Goal: Find specific page/section: Find specific page/section

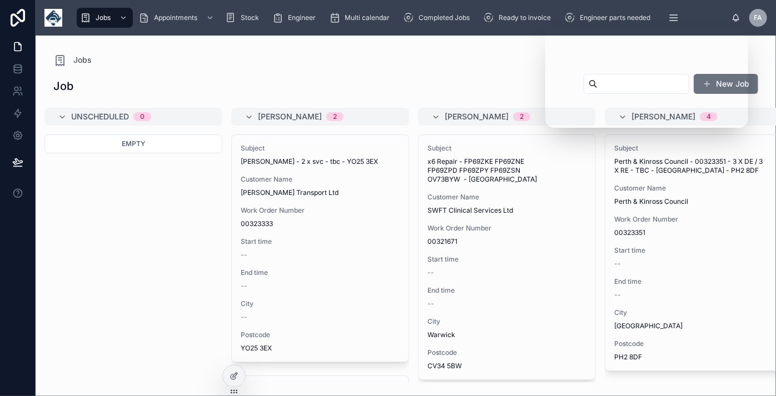
scroll to position [1797, 0]
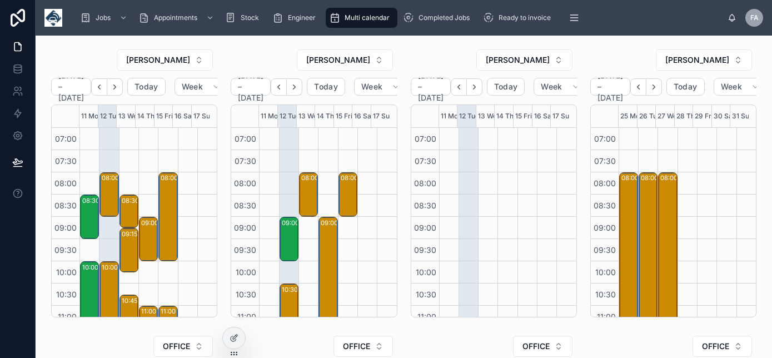
click at [114, 86] on icon "Next" at bounding box center [115, 87] width 8 height 8
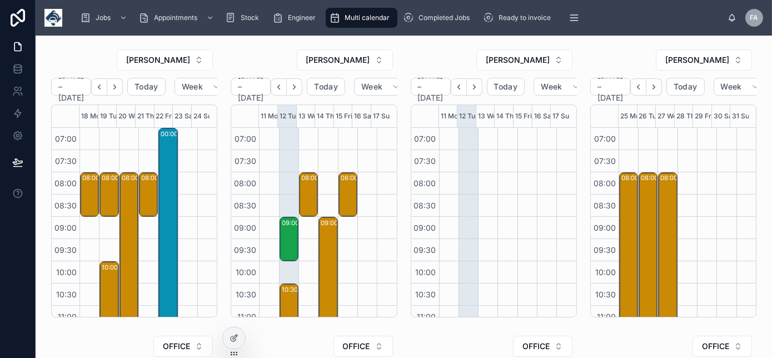
scroll to position [311, 0]
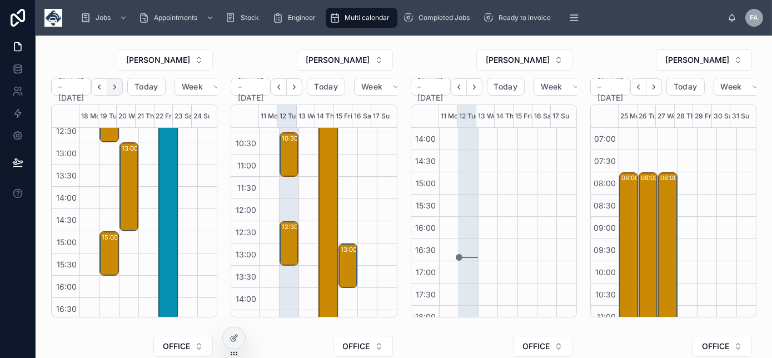
click at [114, 87] on icon "Next" at bounding box center [115, 86] width 2 height 4
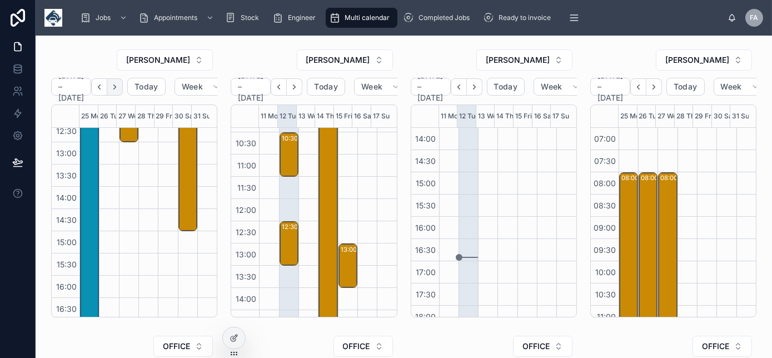
click at [117, 83] on icon "Next" at bounding box center [115, 87] width 8 height 8
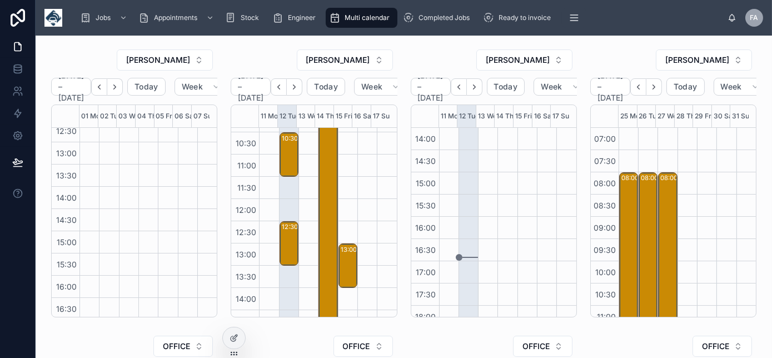
click at [103, 83] on icon "Back" at bounding box center [99, 87] width 8 height 8
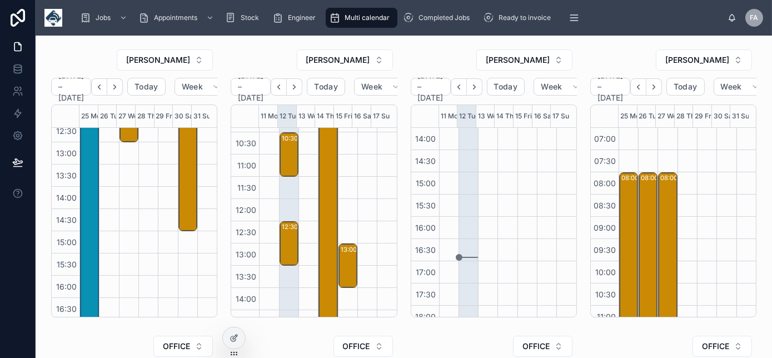
click at [117, 83] on icon "Next" at bounding box center [115, 87] width 8 height 8
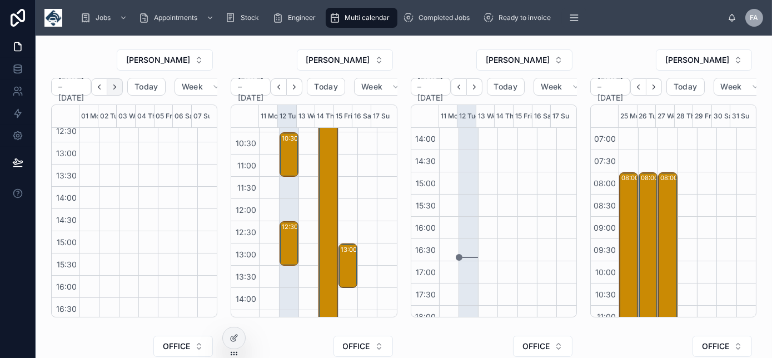
click at [119, 85] on icon "Next" at bounding box center [115, 87] width 8 height 8
click at [103, 86] on icon "Back" at bounding box center [99, 87] width 8 height 8
click at [103, 87] on icon "Back" at bounding box center [99, 87] width 8 height 8
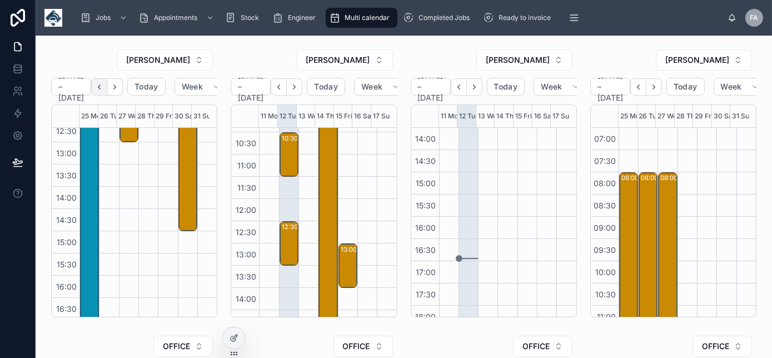
click at [101, 89] on icon "Back" at bounding box center [99, 87] width 8 height 8
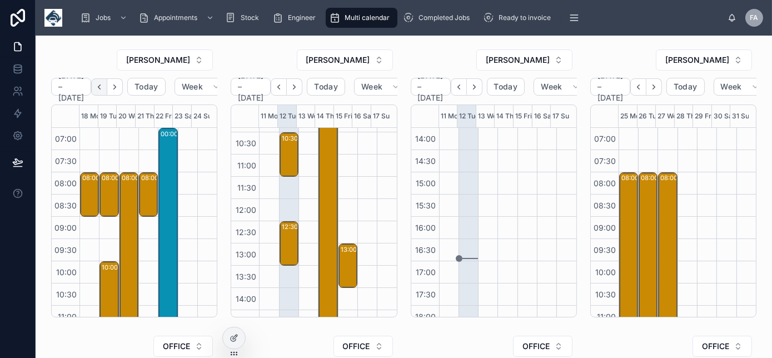
click at [99, 87] on icon "Back" at bounding box center [99, 87] width 8 height 8
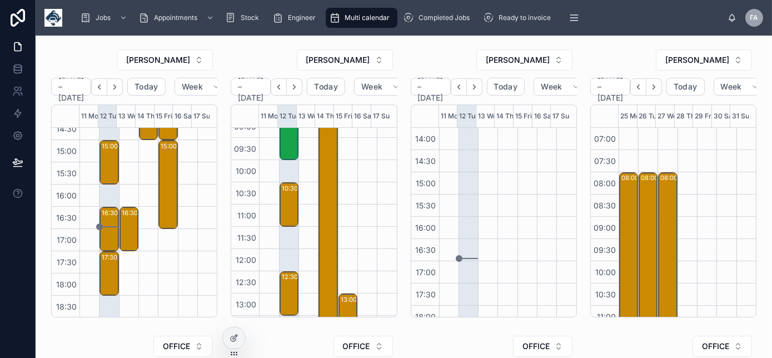
scroll to position [101, 0]
